Goal: Task Accomplishment & Management: Manage account settings

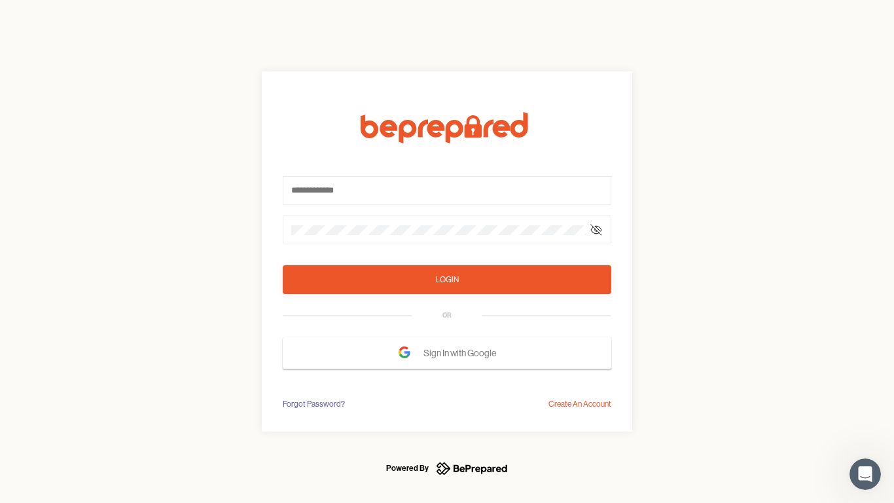
click at [447, 251] on form "Login OR Sign In with Google" at bounding box center [447, 240] width 329 height 257
click at [596, 230] on icon at bounding box center [596, 230] width 10 height 10
click at [447, 280] on div "Login" at bounding box center [447, 279] width 23 height 13
click at [447, 353] on span "Sign In with Google" at bounding box center [463, 353] width 79 height 24
click at [313, 404] on div "Forgot Password?" at bounding box center [314, 403] width 62 height 13
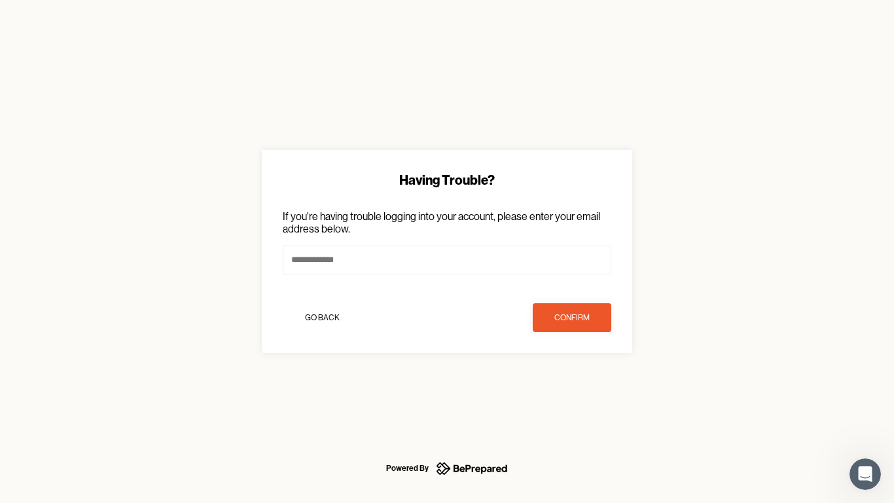
click at [580, 404] on div "Having Trouble? If you're having trouble logging into your account, please ente…" at bounding box center [447, 251] width 894 height 503
click at [865, 474] on icon "Open Intercom Messenger" at bounding box center [866, 474] width 22 height 22
